Goal: Transaction & Acquisition: Purchase product/service

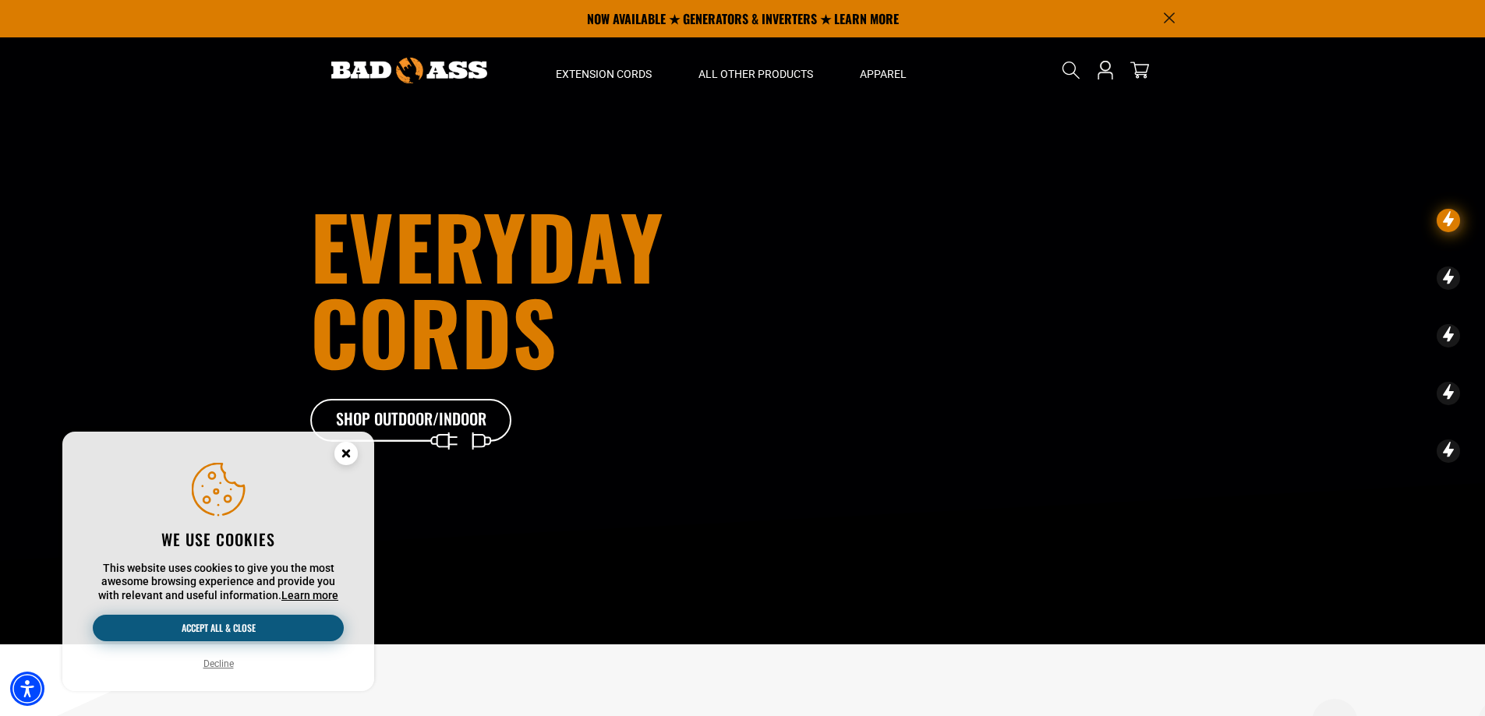
click at [275, 629] on button "Accept all & close" at bounding box center [218, 628] width 251 height 26
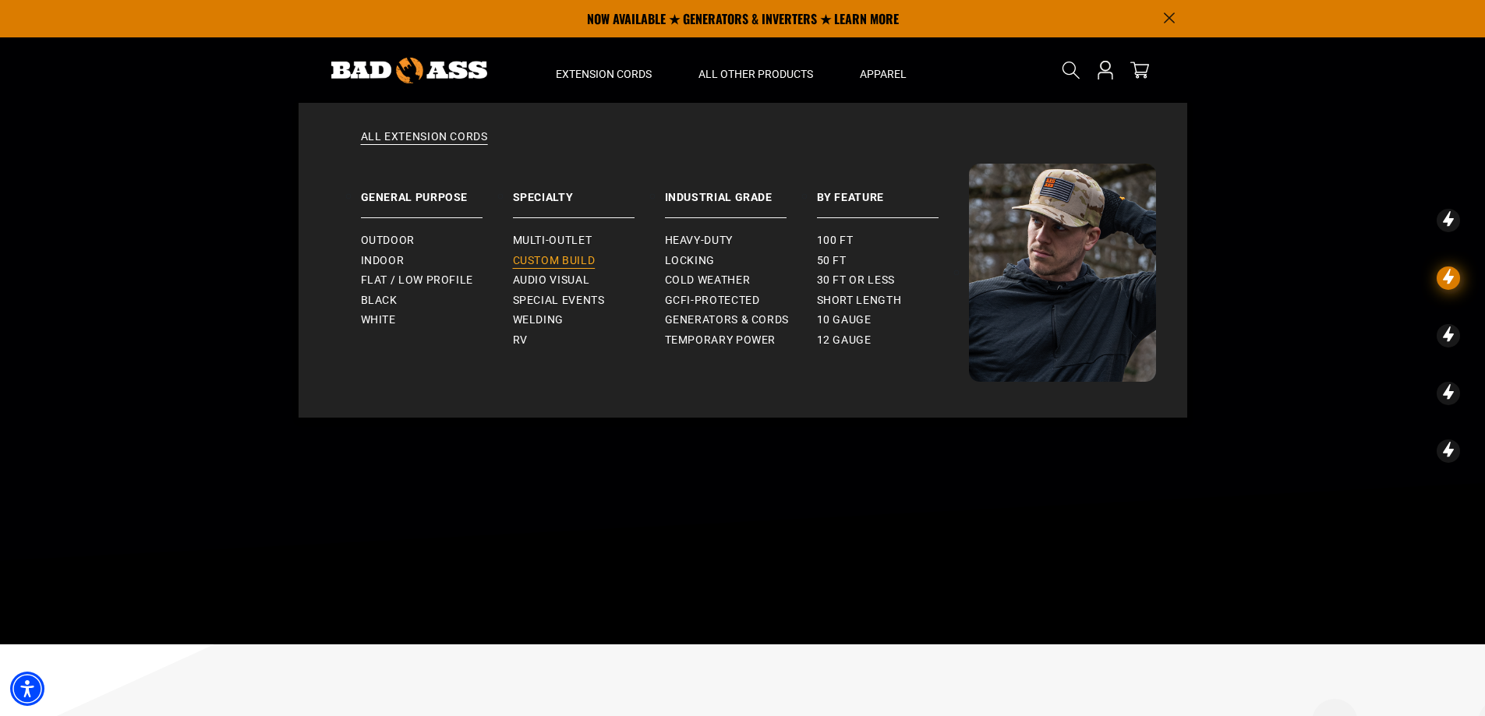
click at [578, 260] on span "Custom Build" at bounding box center [554, 261] width 83 height 14
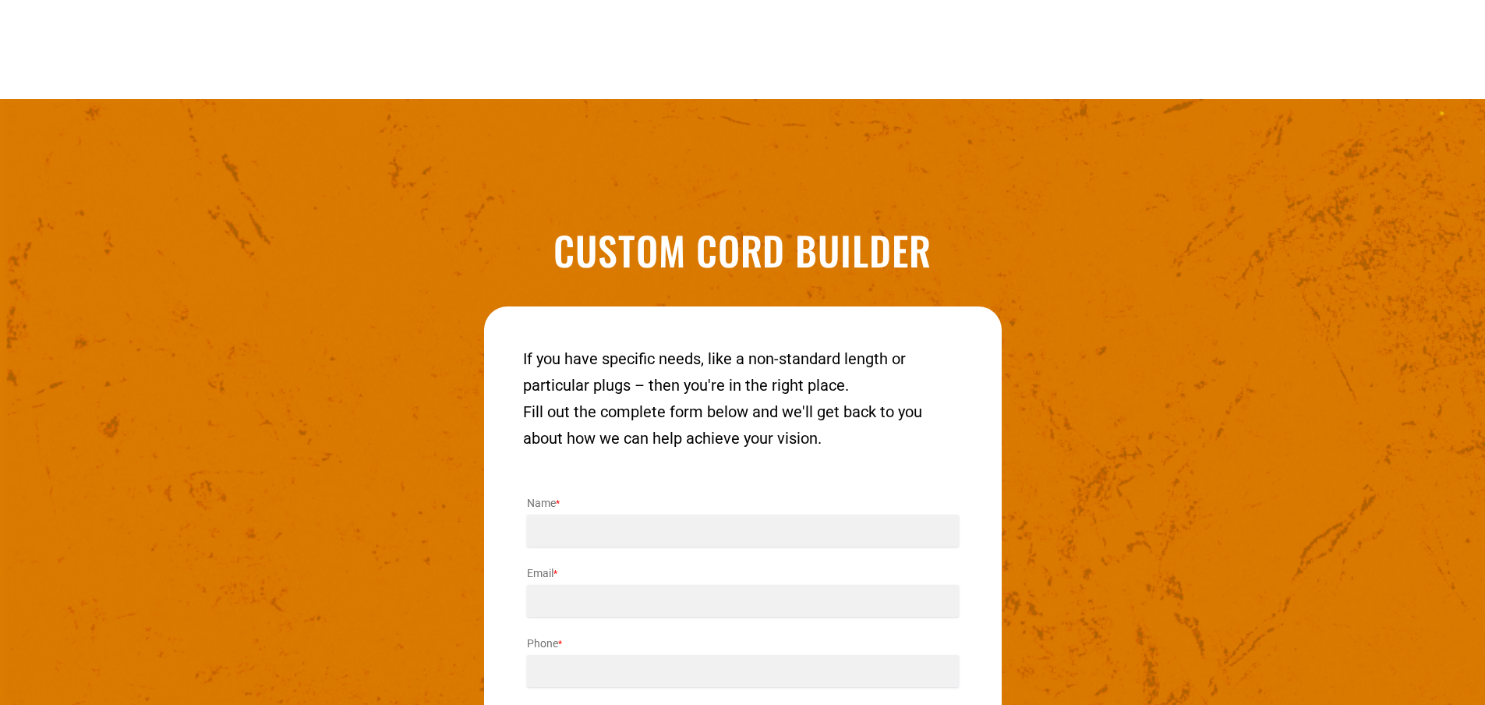
scroll to position [1934, 0]
